Goal: Transaction & Acquisition: Purchase product/service

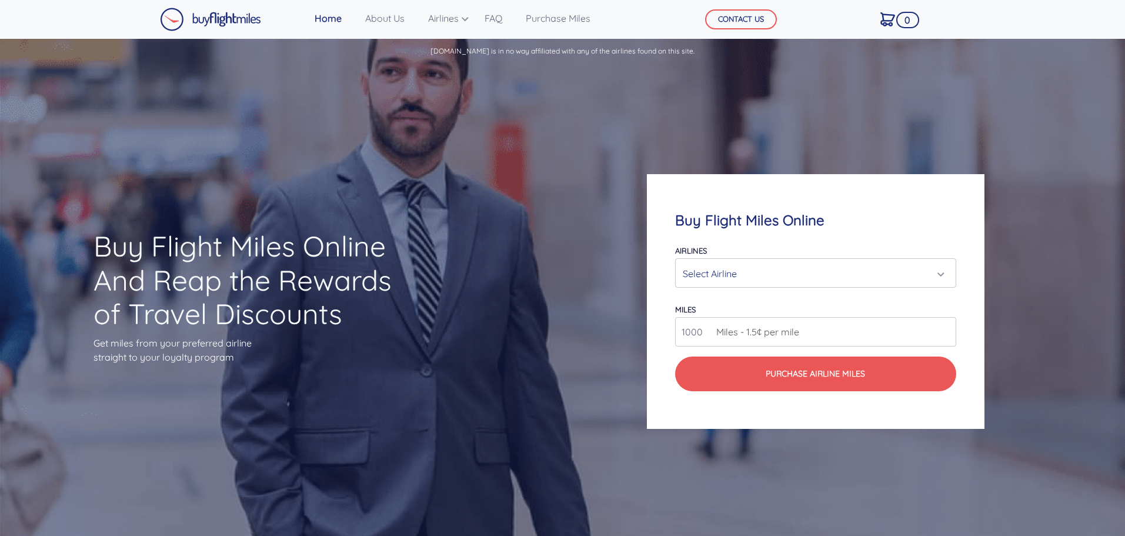
click at [711, 278] on div "Select Airline" at bounding box center [812, 273] width 258 height 22
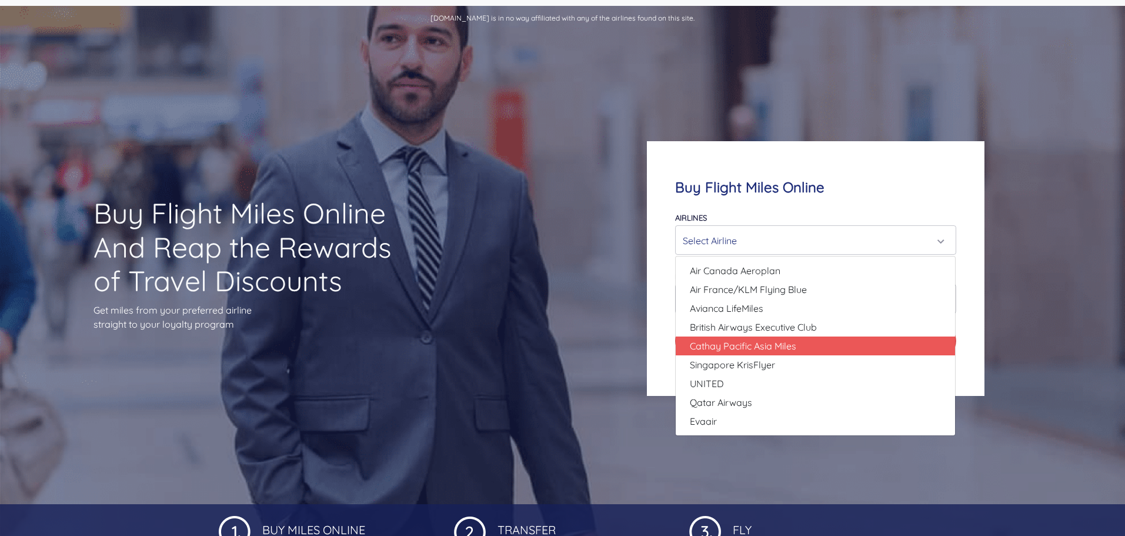
scroll to position [59, 0]
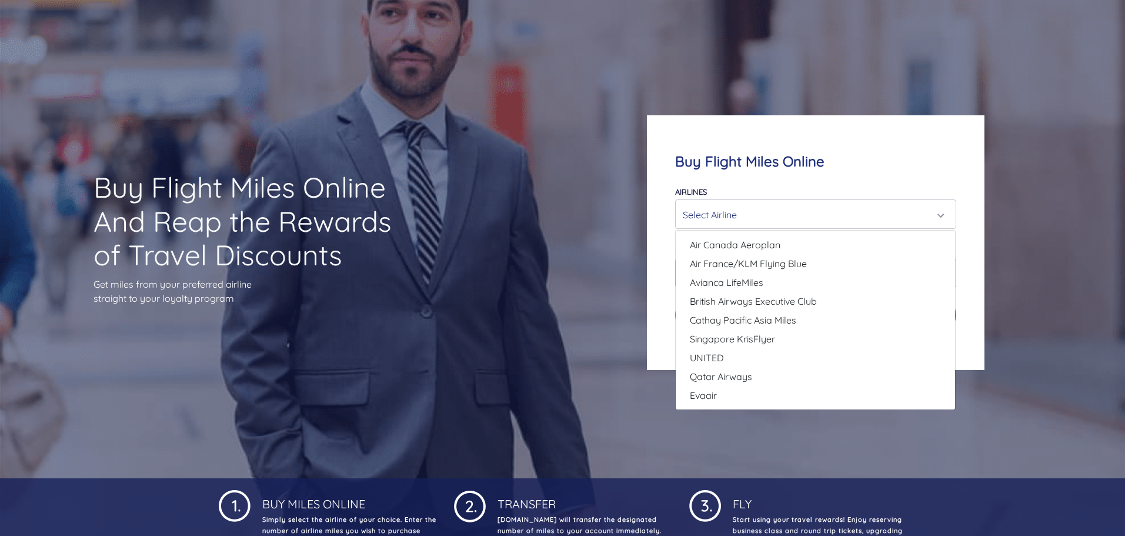
click at [624, 217] on div "Buy Flight Miles Online Airlines Air Canada Aeroplan Air France/KLM Flying Blue…" at bounding box center [816, 243] width 450 height 368
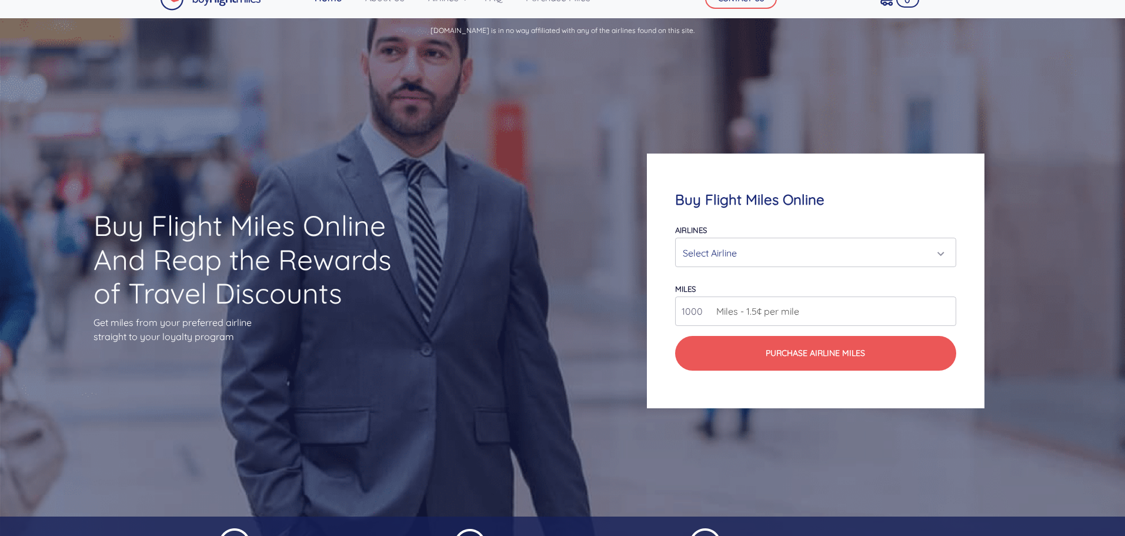
scroll to position [0, 0]
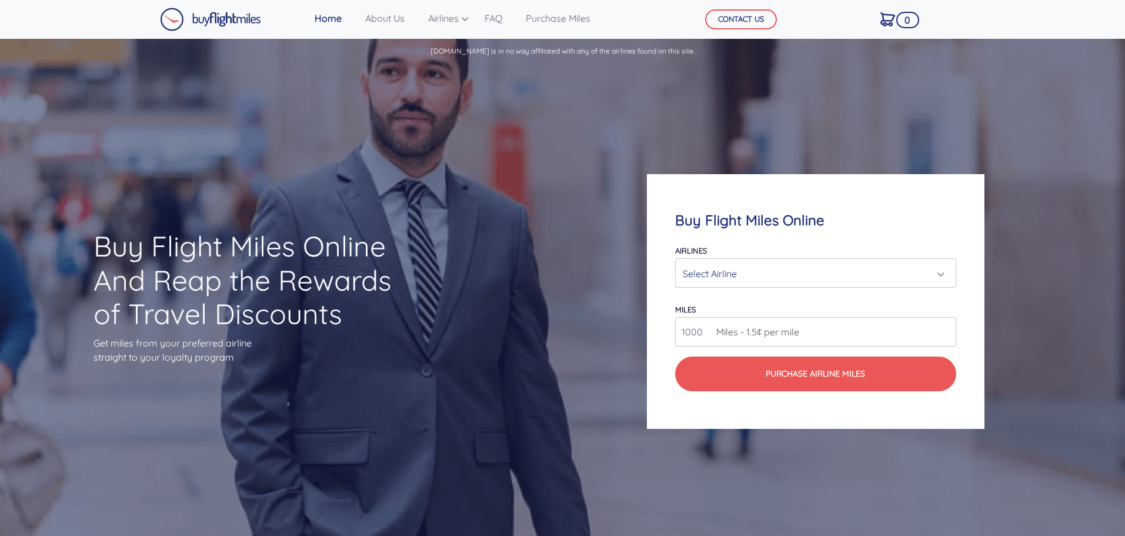
click at [749, 279] on div "Select Airline" at bounding box center [812, 273] width 258 height 22
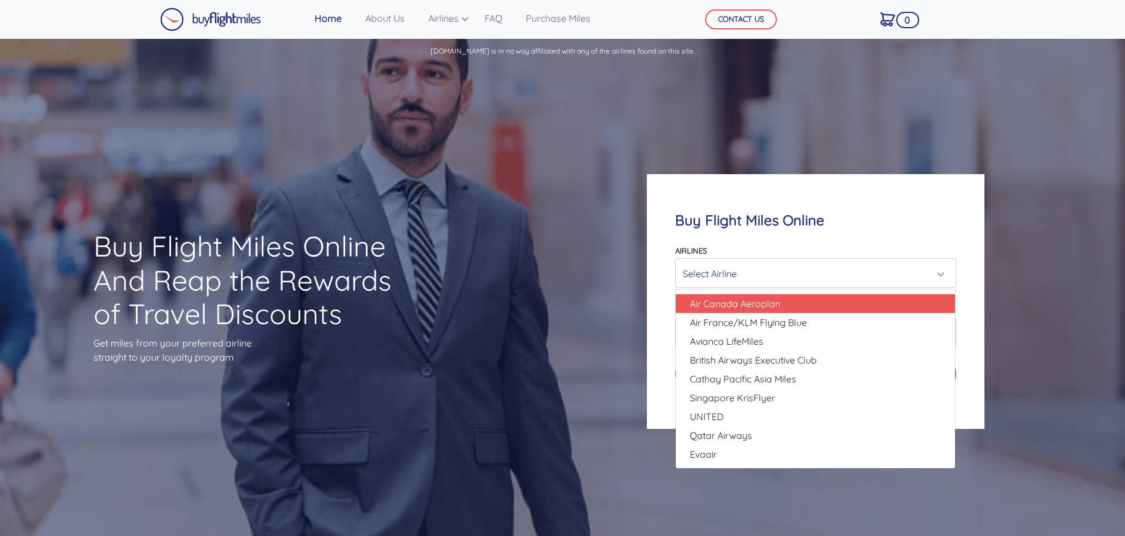
click at [749, 310] on span "Air Canada Aeroplan" at bounding box center [735, 303] width 91 height 14
select select "Air Canada Aeroplan"
type input "80000"
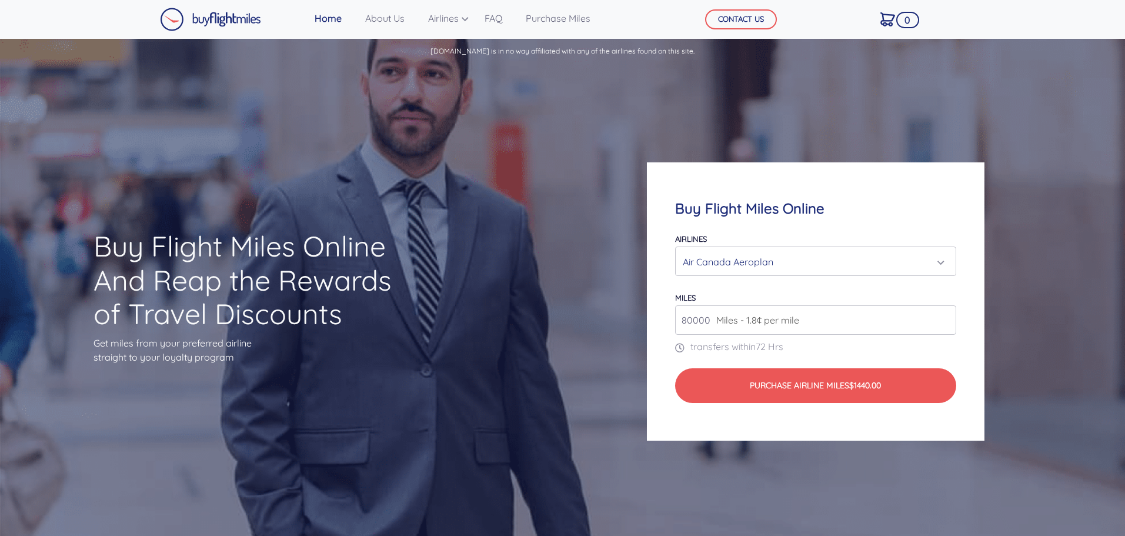
click at [748, 317] on span "Miles - 1.8¢ per mile" at bounding box center [755, 320] width 89 height 14
click at [946, 323] on input "80000" at bounding box center [815, 319] width 281 height 29
click at [888, 325] on input "80000" at bounding box center [815, 319] width 281 height 29
